Goal: Find contact information: Find contact information

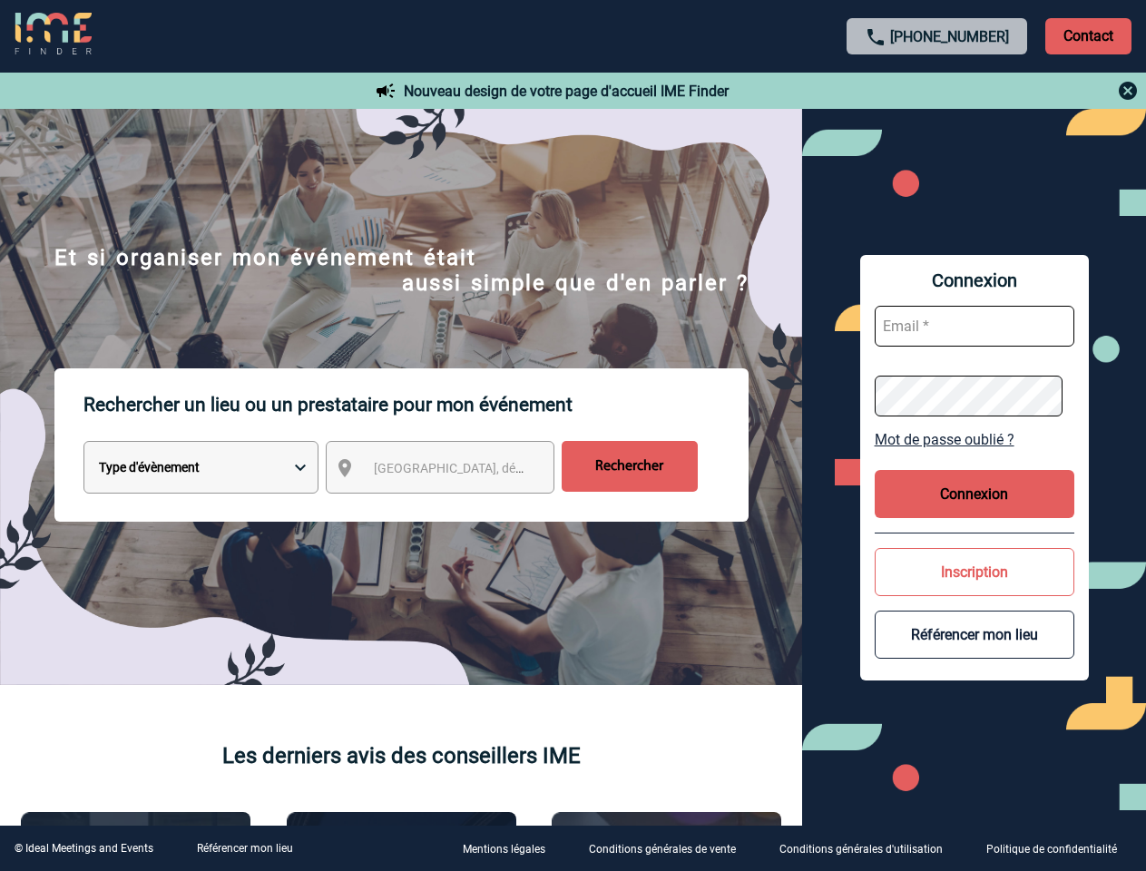
click at [573, 436] on p "Rechercher un lieu ou un prestataire pour mon événement" at bounding box center [415, 404] width 665 height 73
click at [1088, 35] on p "Contact" at bounding box center [1088, 36] width 86 height 36
click at [937, 91] on body "[PHONE_NUMBER] Contact Contact Nouveau design de votre page d'accueil IME Finde…" at bounding box center [573, 435] width 1146 height 871
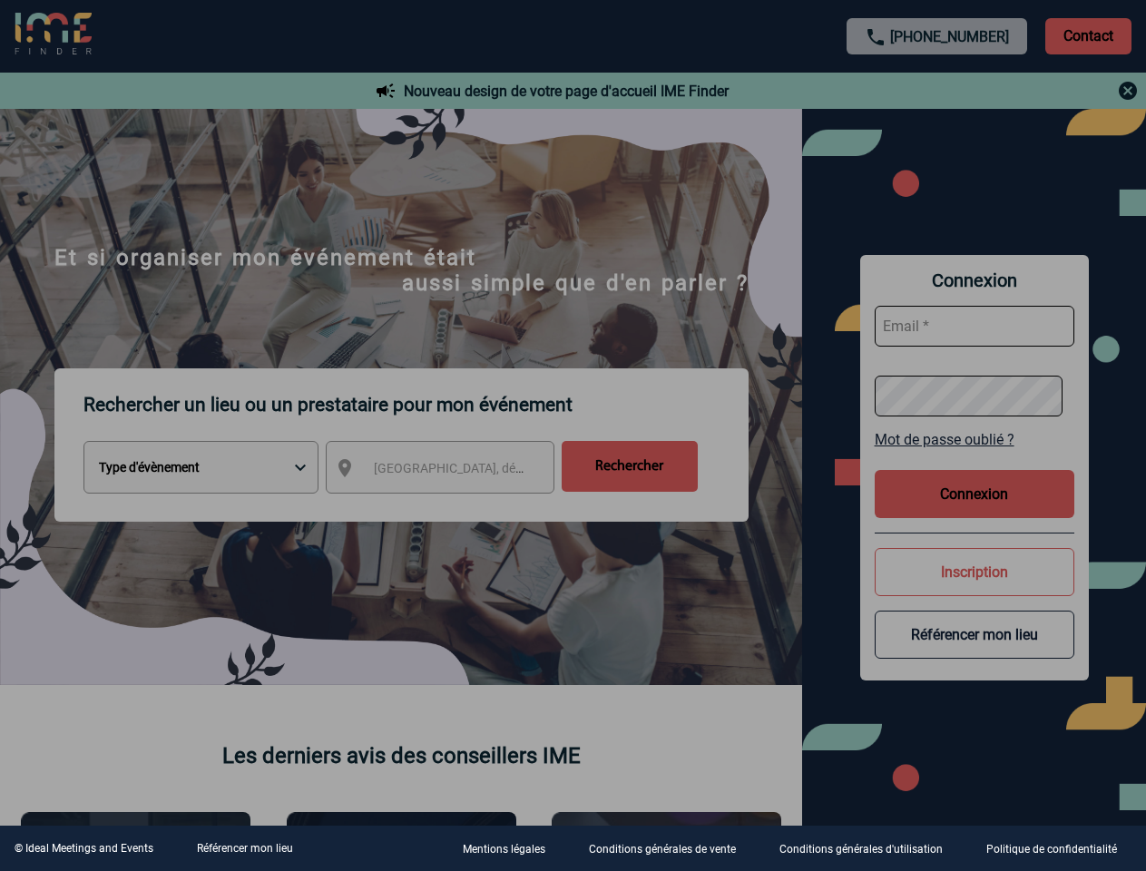
click at [456, 471] on div at bounding box center [573, 435] width 1146 height 871
click at [974, 439] on div at bounding box center [573, 435] width 1146 height 871
click at [974, 494] on div at bounding box center [573, 435] width 1146 height 871
click at [974, 572] on div at bounding box center [573, 435] width 1146 height 871
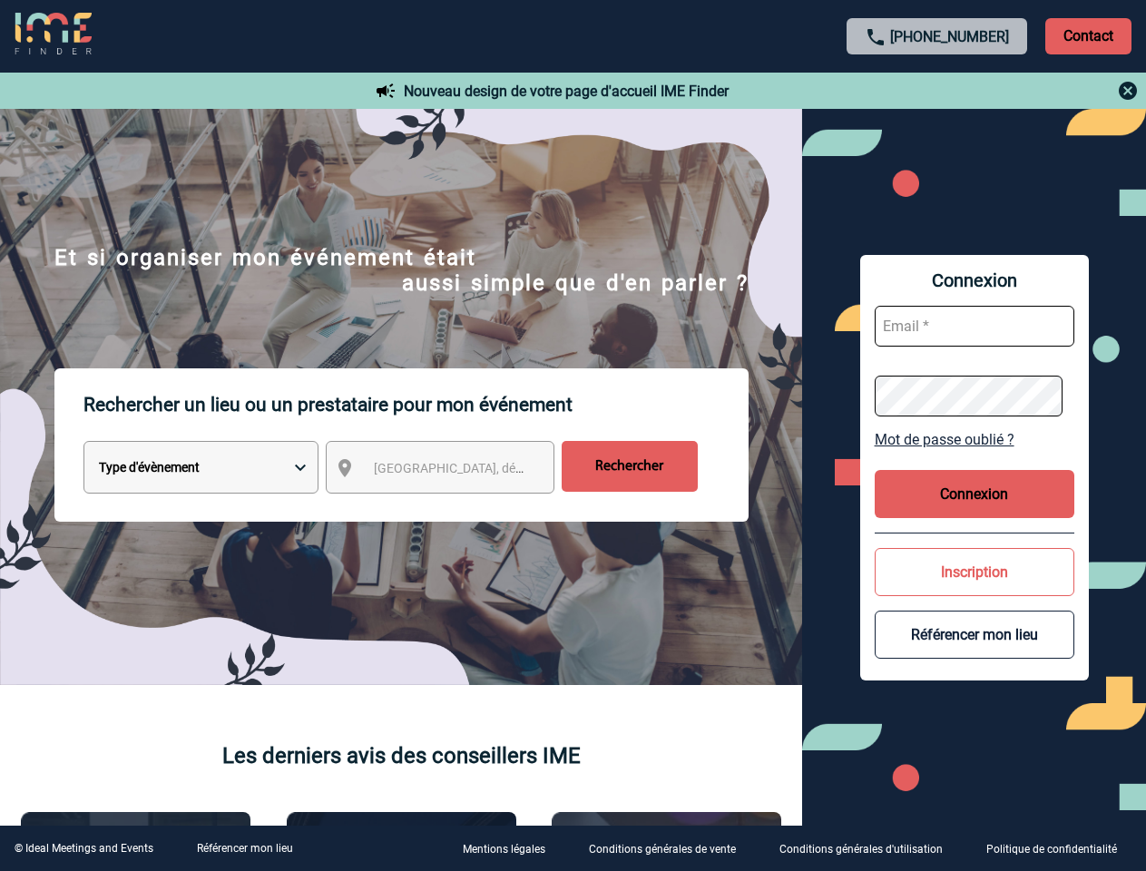
click at [974, 634] on button "Référencer mon lieu" at bounding box center [975, 635] width 200 height 48
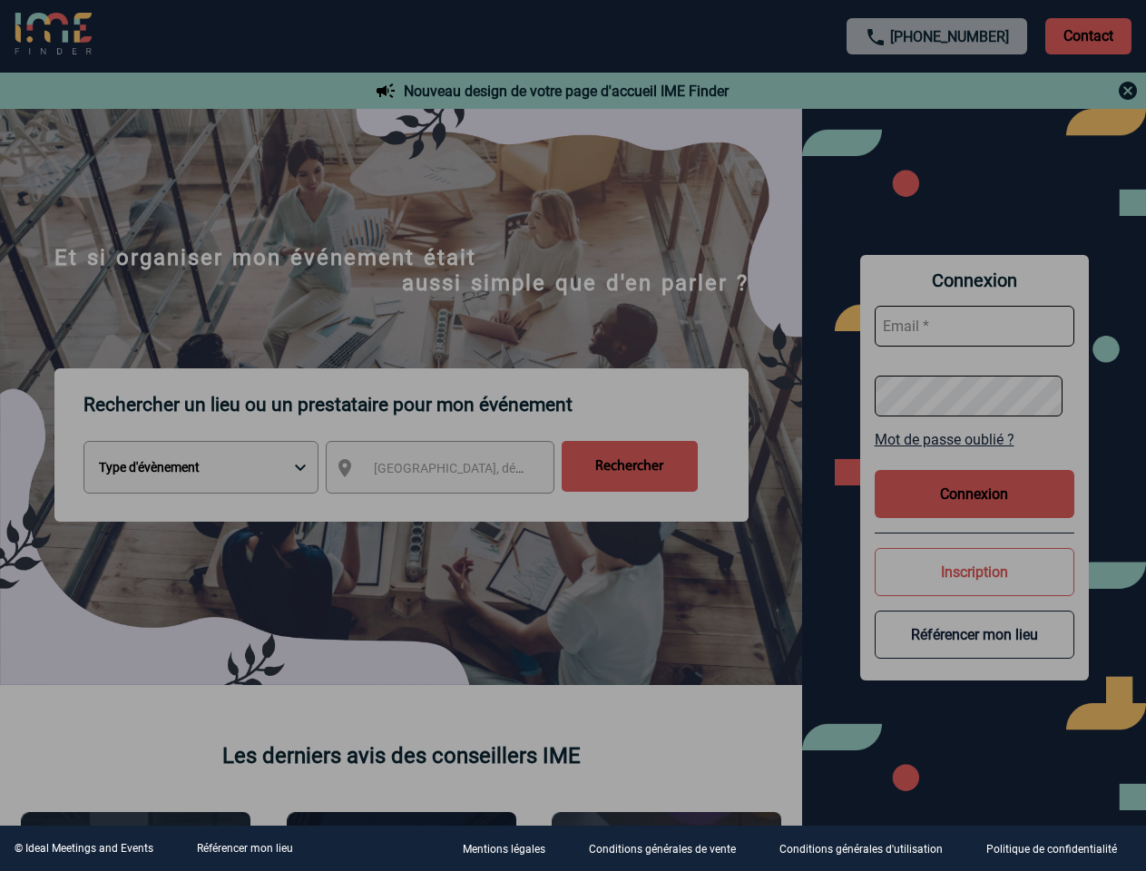
click at [244, 848] on link "Référencer mon lieu" at bounding box center [245, 848] width 96 height 13
